Goal: Task Accomplishment & Management: Use online tool/utility

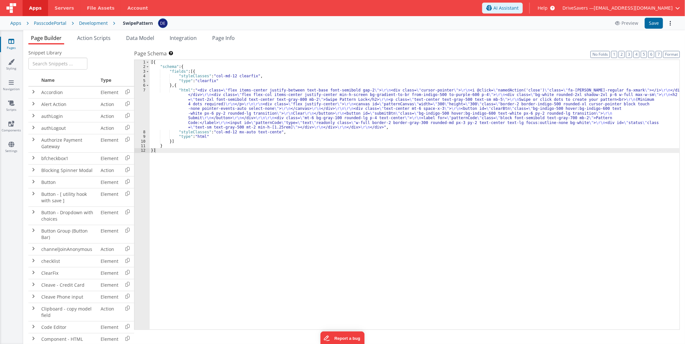
click at [346, 122] on div "[{ "schema" : { "fields" : [{ "styleClasses" : "col-md-12 clearfix" , "type" : …" at bounding box center [415, 199] width 530 height 279
click at [391, 15] on header "Apps Servers File Assets Account Some FUTURE Slot AI Assistant Help DriveSavers…" at bounding box center [342, 8] width 685 height 16
click at [86, 23] on div "Development" at bounding box center [93, 23] width 29 height 6
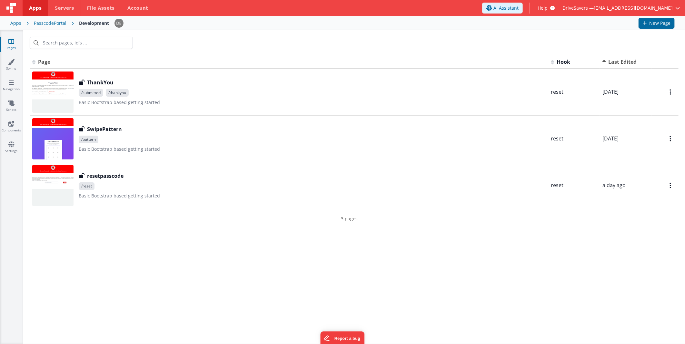
click at [174, 221] on p "3 pages" at bounding box center [349, 218] width 639 height 7
click at [198, 53] on div at bounding box center [354, 42] width 662 height 25
click at [59, 5] on span "Servers" at bounding box center [63, 8] width 19 height 6
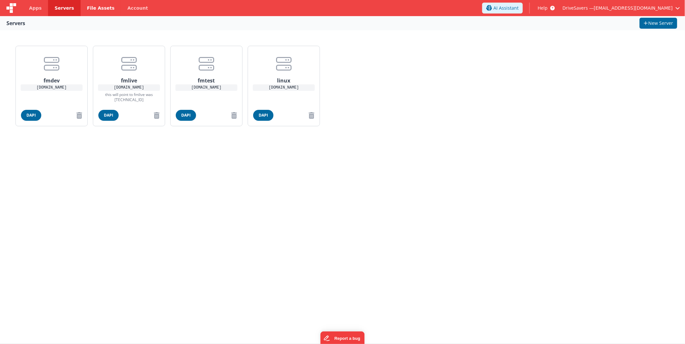
click at [91, 11] on link "File Assets" at bounding box center [101, 8] width 41 height 16
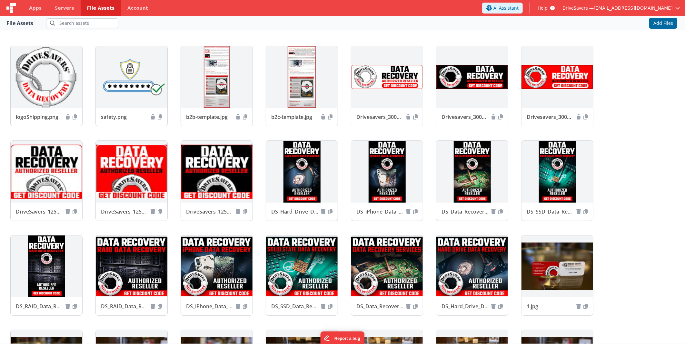
click at [157, 9] on div "Apps Servers File Assets Account" at bounding box center [120, 8] width 241 height 16
click at [126, 12] on link "Account" at bounding box center [138, 8] width 34 height 16
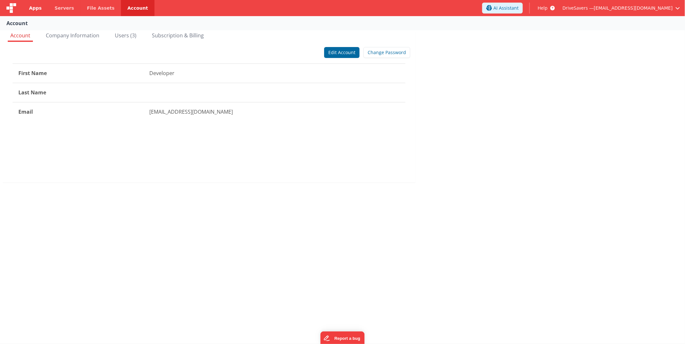
click at [38, 11] on span "Apps" at bounding box center [35, 8] width 13 height 6
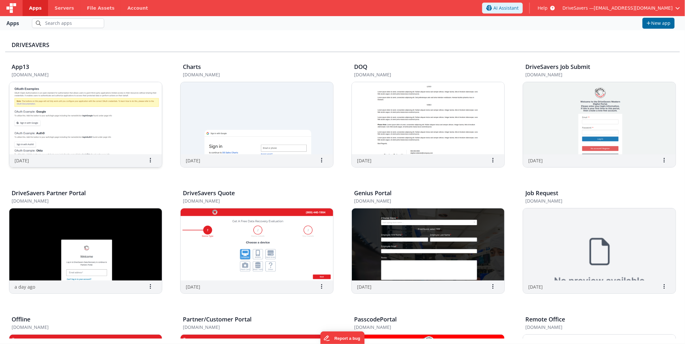
click at [65, 108] on img at bounding box center [85, 118] width 152 height 72
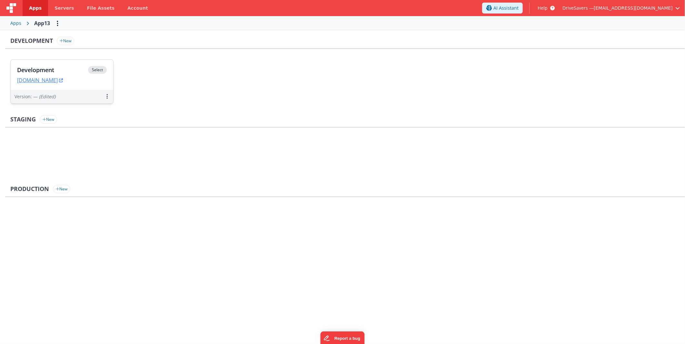
click at [61, 72] on h3 "Development" at bounding box center [52, 70] width 71 height 6
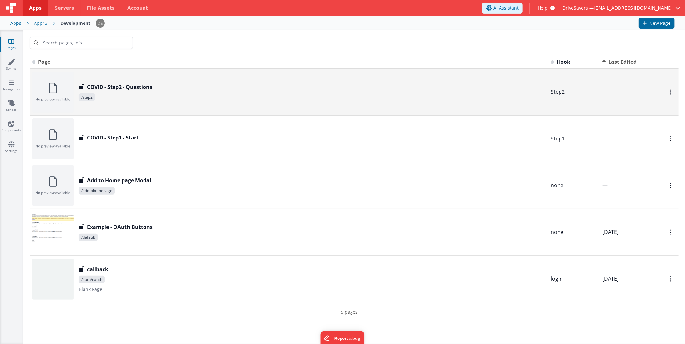
click at [113, 83] on h3 "COVID - Step2 - Questions" at bounding box center [119, 87] width 65 height 8
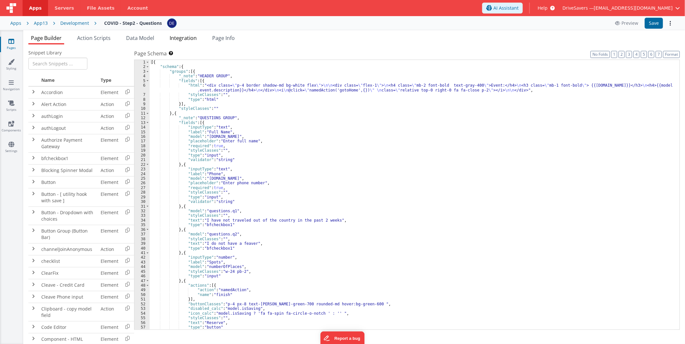
click at [182, 38] on span "Integration" at bounding box center [183, 37] width 27 height 7
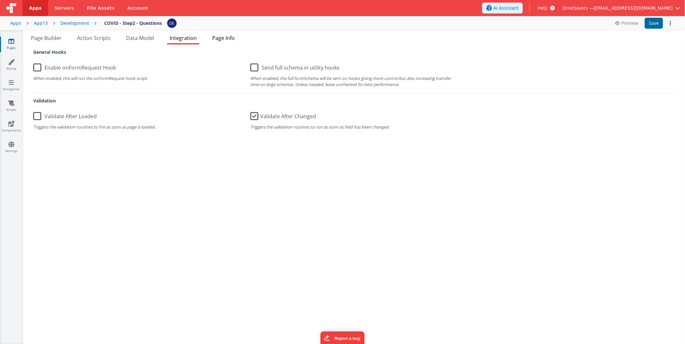
click at [224, 41] on li "Page Info" at bounding box center [224, 39] width 28 height 10
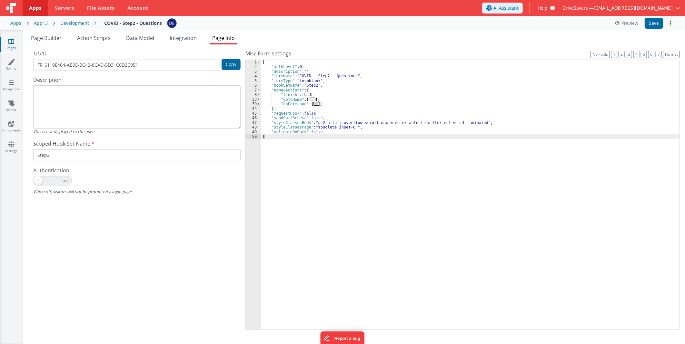
click at [304, 130] on div "{ "authLevel" : 0 , "description" : "" , "formName" : "COVID - Step2 - Question…" at bounding box center [470, 199] width 418 height 279
click at [55, 39] on span "Page Builder" at bounding box center [46, 37] width 31 height 7
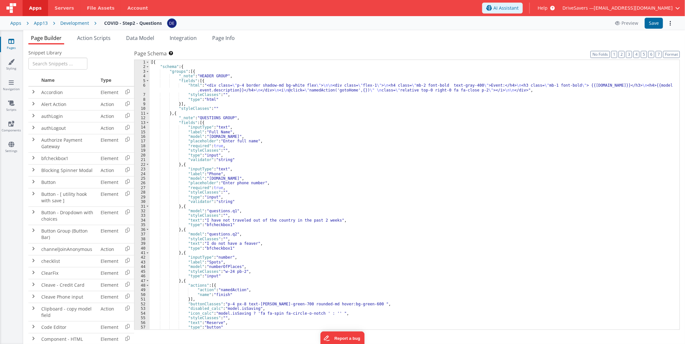
click at [44, 42] on li "Page Builder" at bounding box center [46, 39] width 36 height 10
click at [77, 25] on div "Development" at bounding box center [74, 23] width 29 height 6
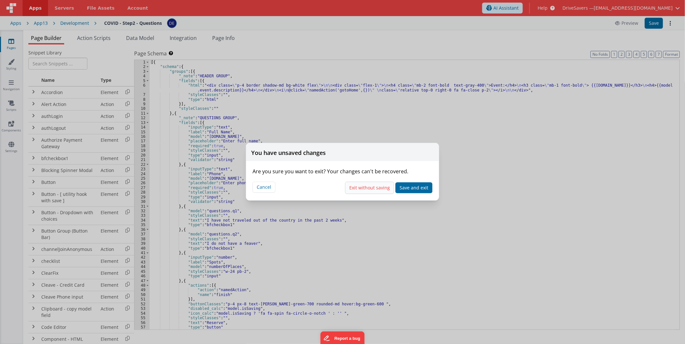
click at [366, 187] on button "Exit without saving" at bounding box center [369, 188] width 49 height 12
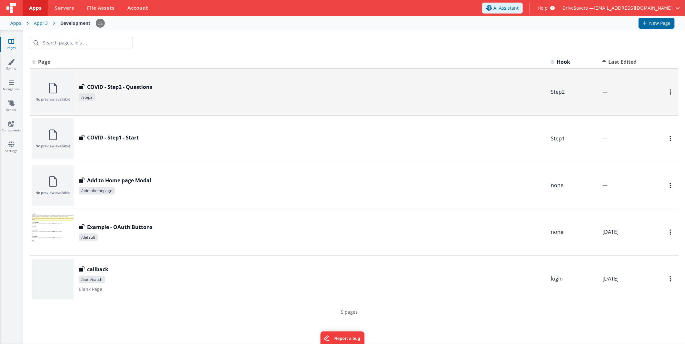
click at [131, 105] on div "COVID - Step2 - Questions COVID - Step2 - Questions /step2" at bounding box center [288, 92] width 513 height 41
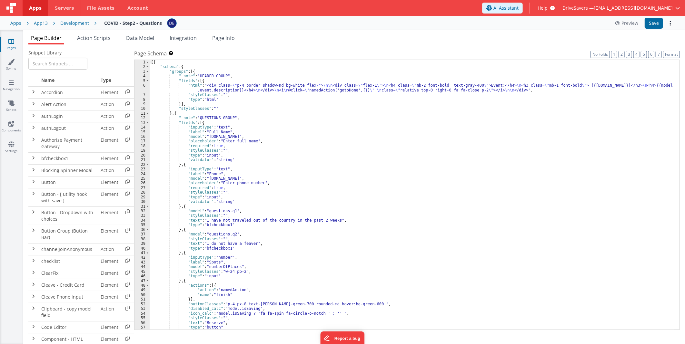
click at [365, 236] on div "[{ "schema" : { "groups" : [{ "_note" : "HEADER GROUP" , "fields" : [{ "html" :…" at bounding box center [412, 199] width 524 height 279
click at [53, 37] on span "Page Builder" at bounding box center [46, 37] width 31 height 7
click at [75, 21] on div "Development" at bounding box center [74, 23] width 29 height 6
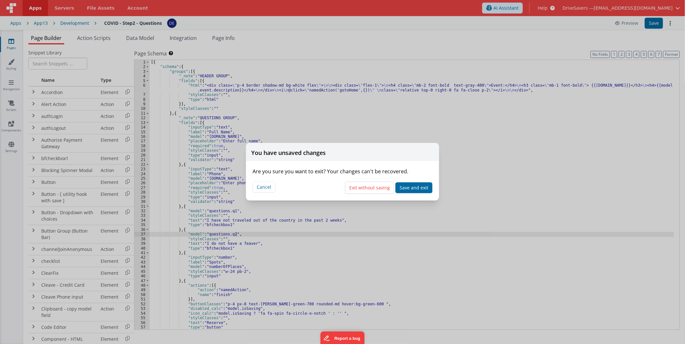
click at [358, 187] on button "Exit without saving" at bounding box center [369, 188] width 49 height 12
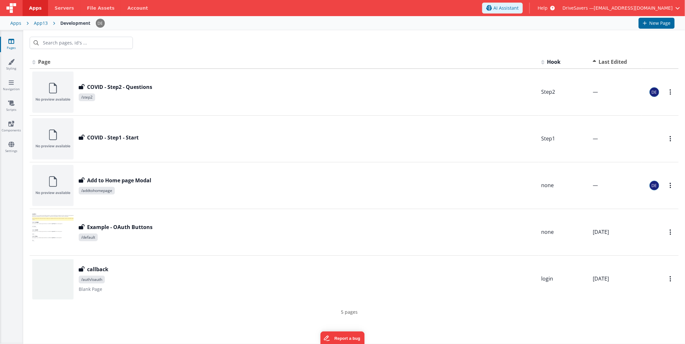
click at [5, 39] on link "Pages" at bounding box center [11, 44] width 23 height 13
click at [15, 22] on div "Apps" at bounding box center [15, 23] width 11 height 6
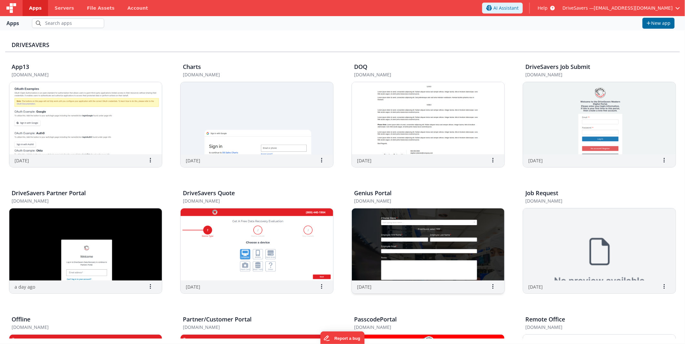
click at [390, 230] on img at bounding box center [428, 245] width 152 height 72
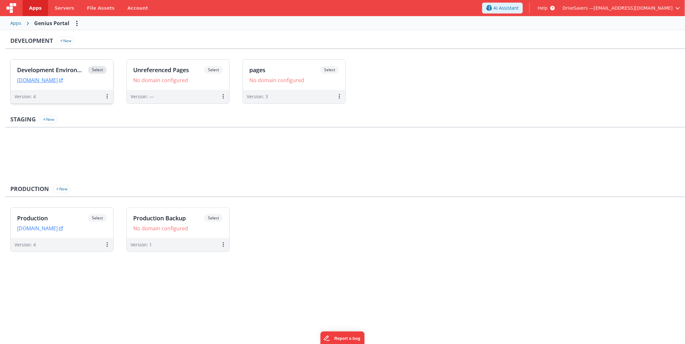
click at [65, 64] on div "Development Environment Select URLs [DOMAIN_NAME]" at bounding box center [62, 75] width 103 height 30
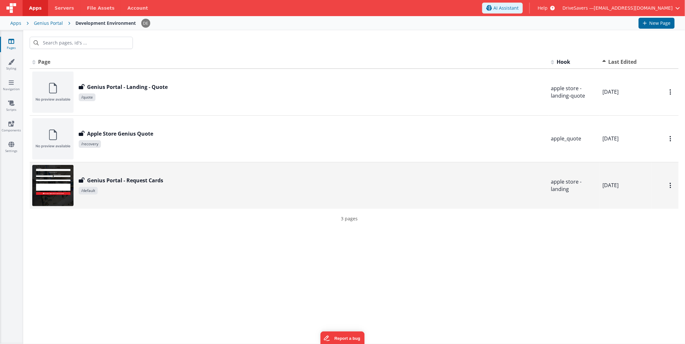
click at [152, 177] on h3 "Genius Portal - Request Cards" at bounding box center [125, 181] width 76 height 8
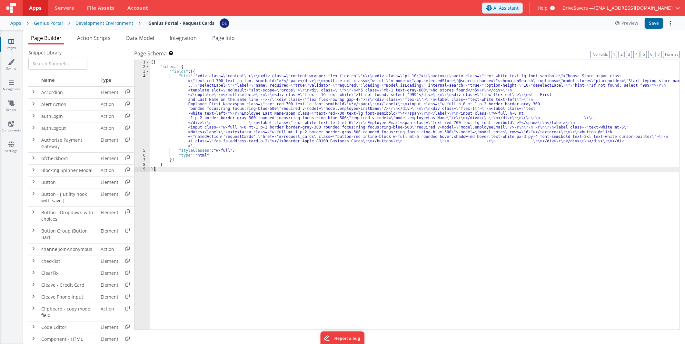
click at [255, 231] on div "[{ "schema" : { "fields" : [{ "html" : "<div class= \" content \" > \r\n <div c…" at bounding box center [415, 199] width 530 height 279
click at [103, 36] on span "Action Scripts" at bounding box center [94, 37] width 34 height 7
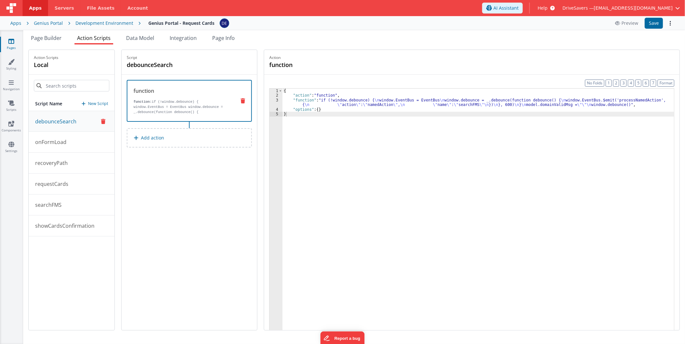
click at [206, 179] on div "Script debounceSearch function function: if (!window.debounce) { window.EventBu…" at bounding box center [189, 190] width 135 height 280
click at [57, 138] on p "onFormLoad" at bounding box center [48, 142] width 35 height 8
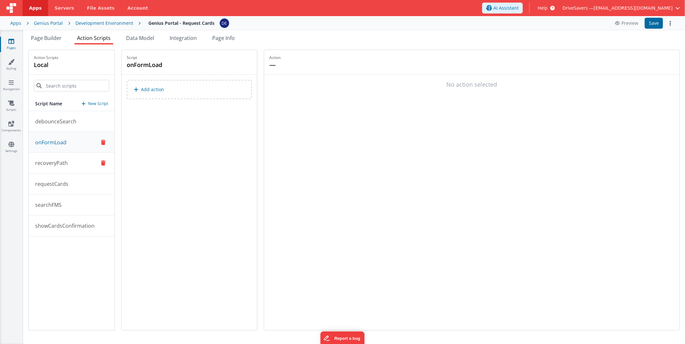
click at [69, 159] on button "recoveryPath" at bounding box center [72, 163] width 86 height 21
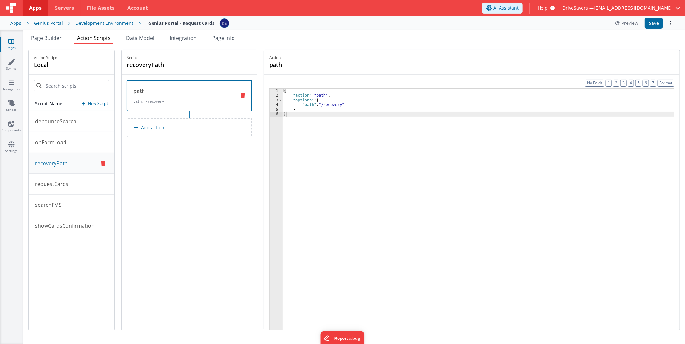
click at [314, 231] on div "{ "action" : "path" , "options" : { "path" : "/recovery" } }" at bounding box center [477, 224] width 391 height 271
